Goal: Task Accomplishment & Management: Use online tool/utility

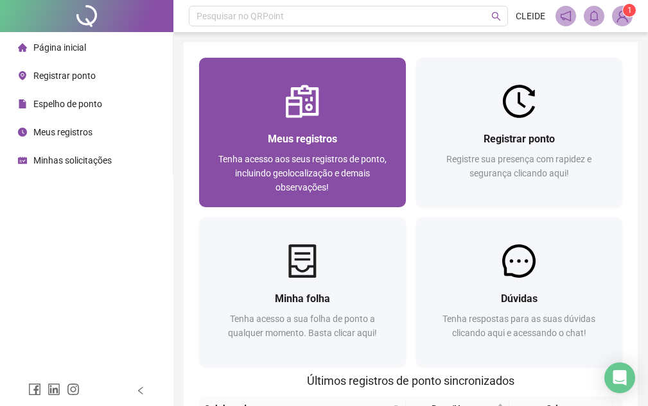
click at [358, 171] on span "Tenha acesso aos seus registros de ponto, incluindo geolocalização e demais obs…" at bounding box center [302, 173] width 168 height 39
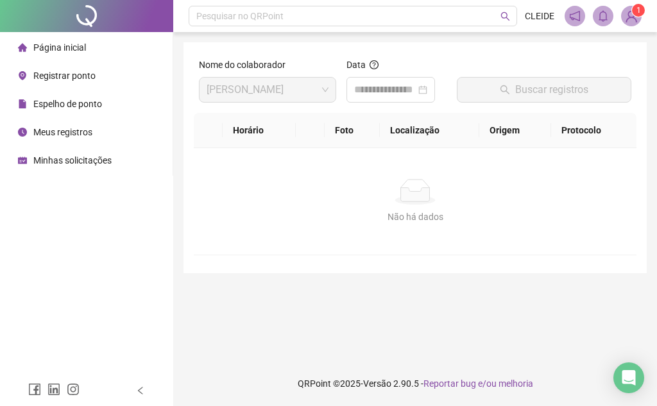
click at [83, 81] on span "Registrar ponto" at bounding box center [64, 76] width 62 height 10
click at [59, 38] on div "Página inicial" at bounding box center [52, 48] width 68 height 26
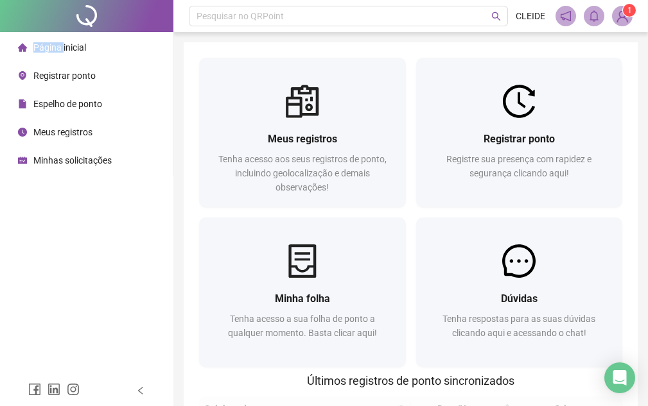
click at [59, 38] on div "Página inicial" at bounding box center [52, 48] width 68 height 26
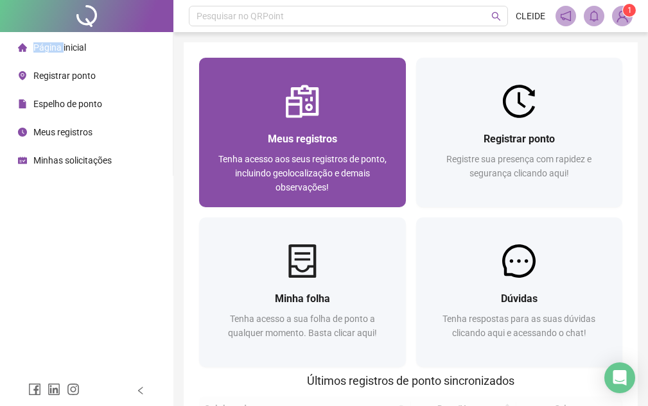
click at [308, 132] on div "Meus registros" at bounding box center [302, 139] width 176 height 16
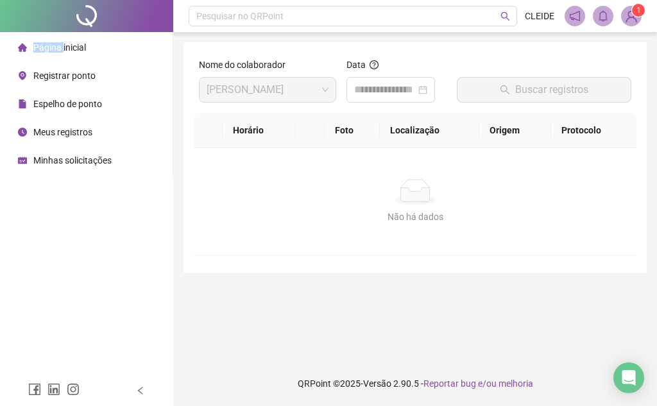
click at [46, 45] on span "Página inicial" at bounding box center [59, 47] width 53 height 10
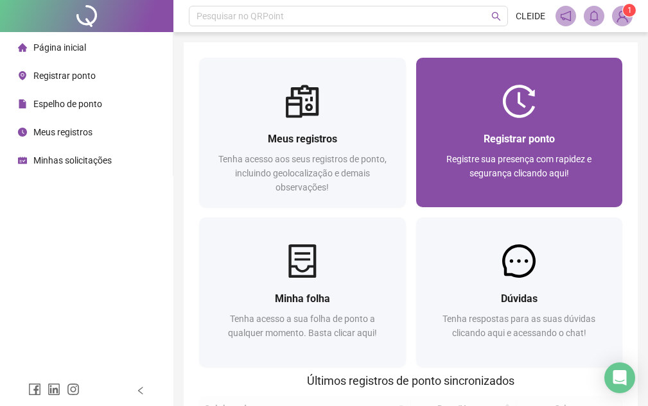
click at [528, 137] on span "Registrar ponto" at bounding box center [518, 139] width 71 height 12
click at [494, 137] on span "Registrar ponto" at bounding box center [518, 139] width 71 height 12
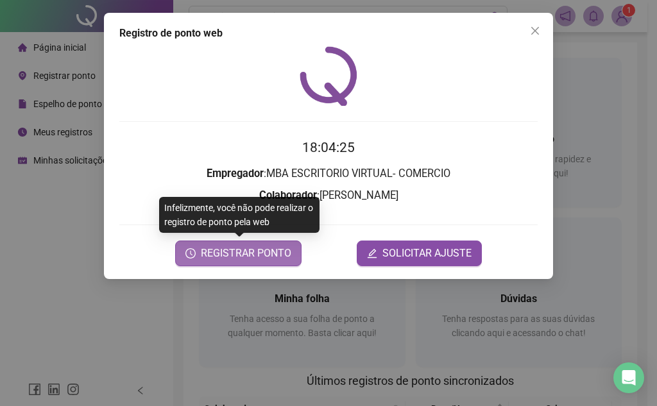
click at [265, 258] on span "REGISTRAR PONTO" at bounding box center [246, 253] width 91 height 15
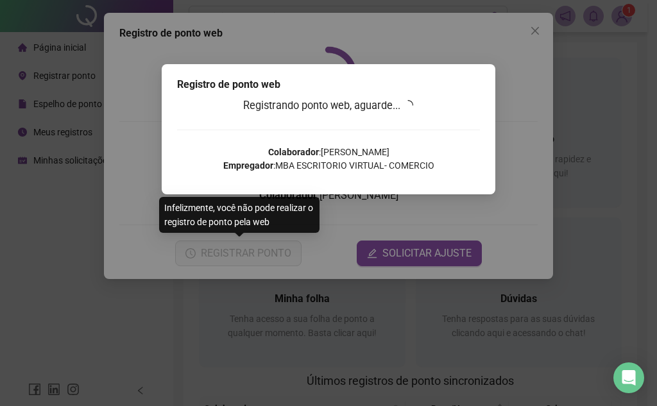
click at [265, 258] on body "Página inicial Registrar ponto Espelho de ponto Meus registros Minhas solicitaç…" at bounding box center [324, 203] width 648 height 406
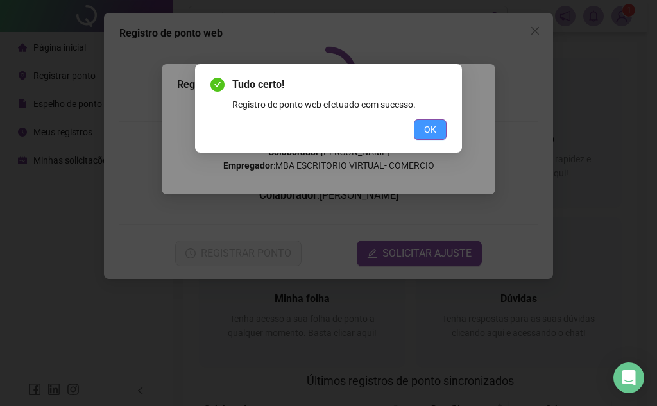
click at [424, 132] on span "OK" at bounding box center [430, 130] width 12 height 14
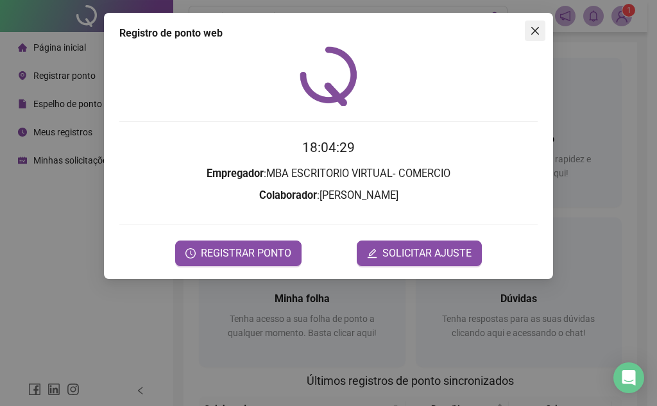
click at [539, 32] on icon "close" at bounding box center [535, 31] width 10 height 10
